Goal: Task Accomplishment & Management: Manage account settings

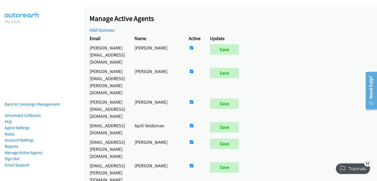
scroll to position [422, 0]
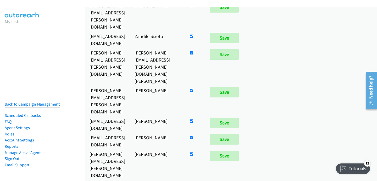
checkbox input "false"
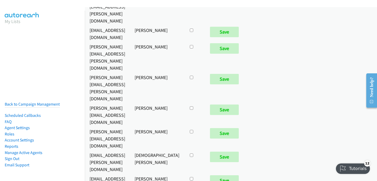
scroll to position [2748, 0]
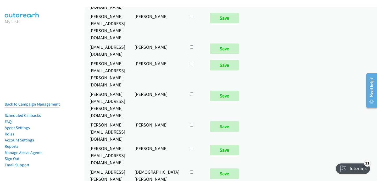
checkbox input "true"
